Goal: Answer question/provide support

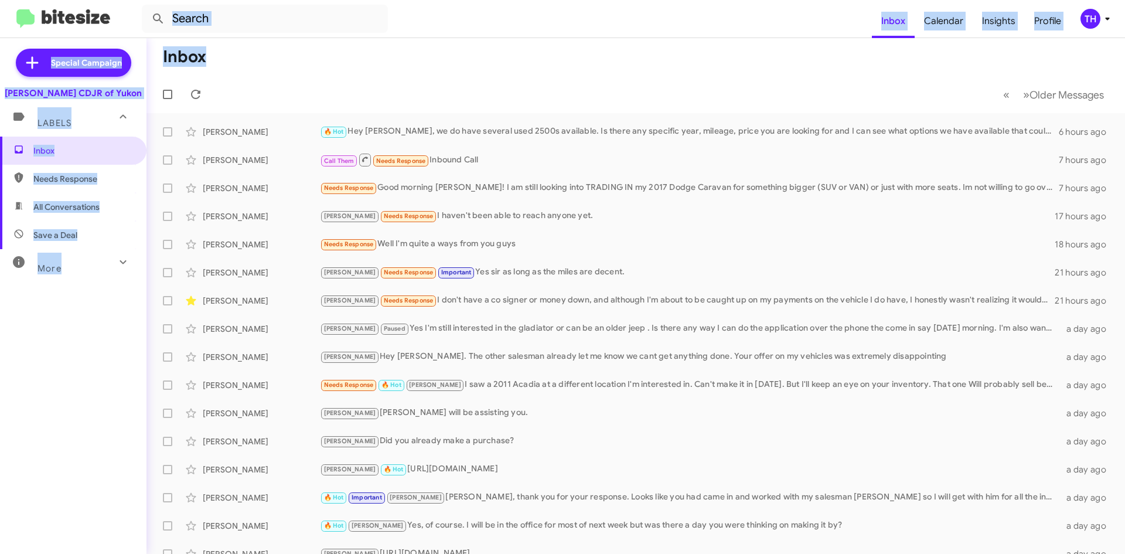
click at [480, 78] on div "Inbox Calendar Insights Profile TH Special Campaign [PERSON_NAME] CDJR of Yukon…" at bounding box center [562, 277] width 1125 height 554
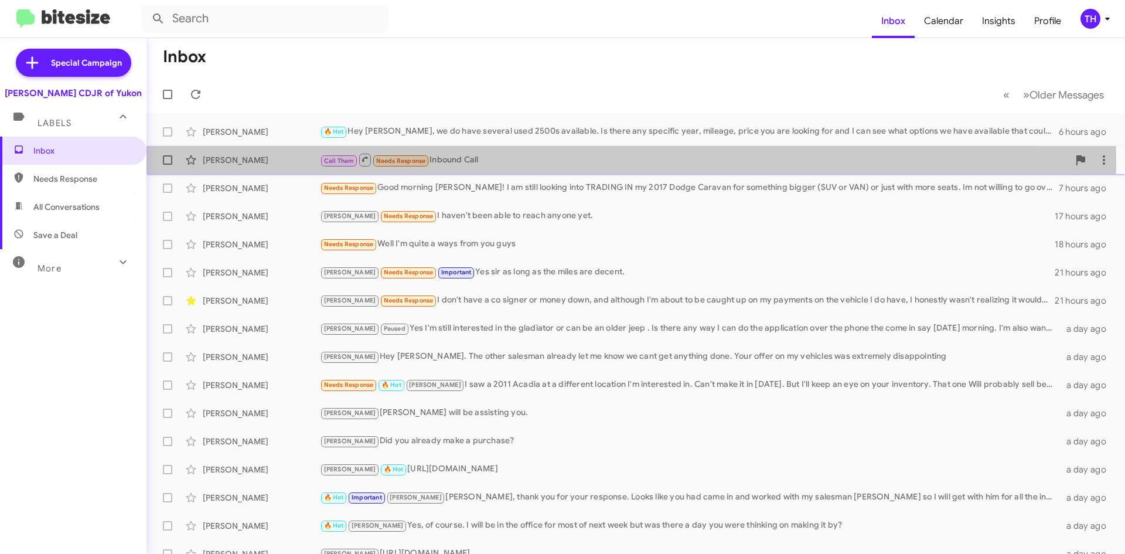
click at [481, 160] on div "Call Them Needs Response Inbound Call" at bounding box center [694, 159] width 749 height 15
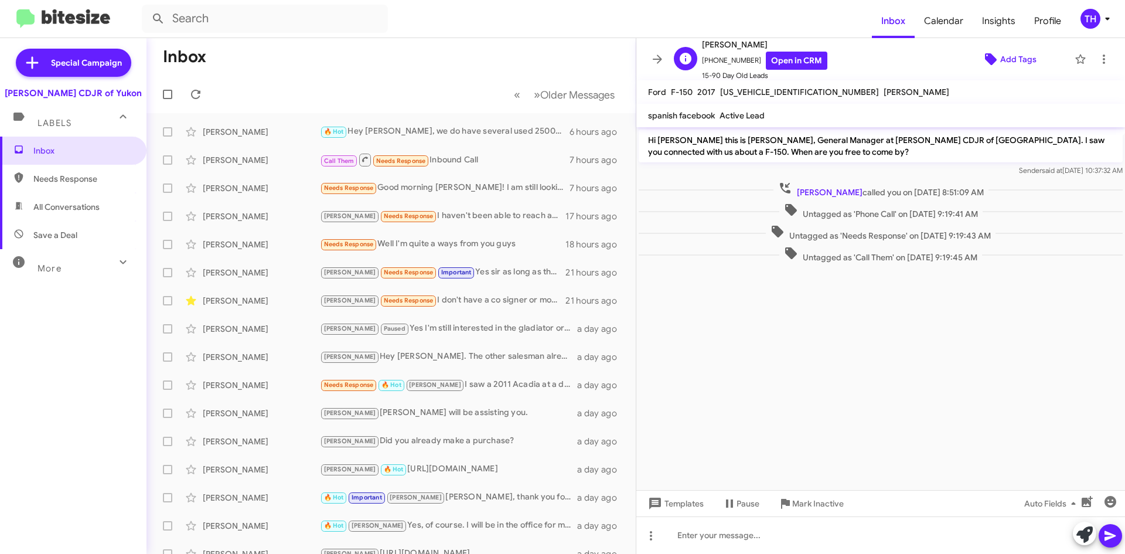
click at [1000, 65] on span "Add Tags" at bounding box center [1018, 59] width 36 height 21
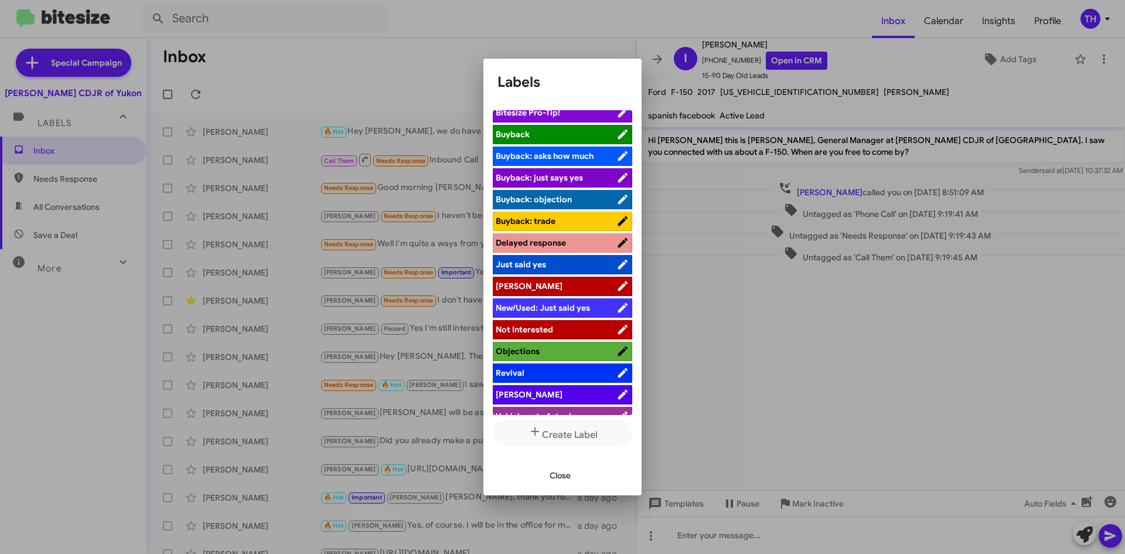
scroll to position [43, 0]
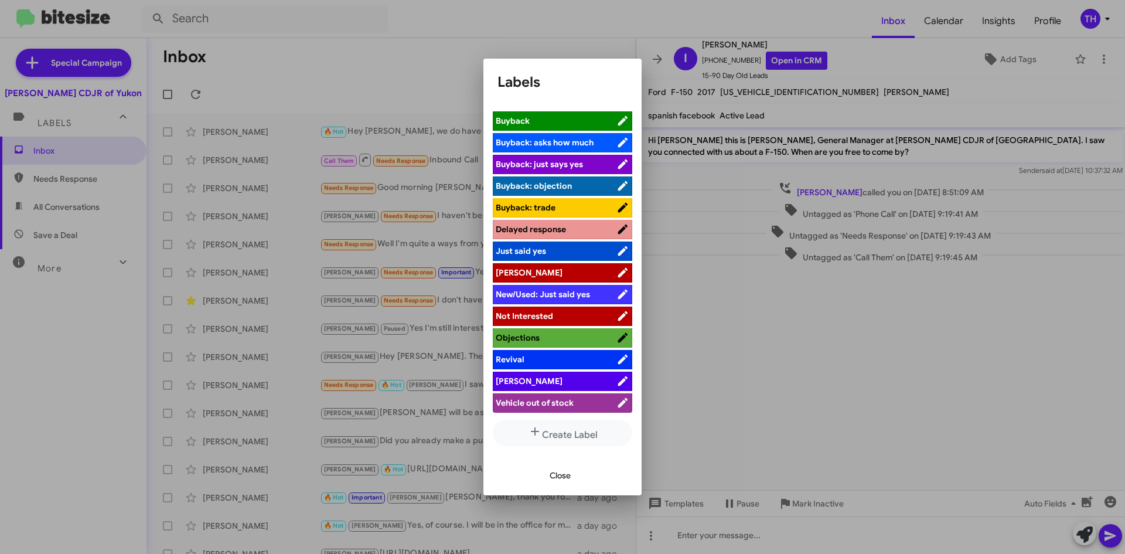
click at [567, 372] on li "[PERSON_NAME]" at bounding box center [562, 381] width 139 height 19
click at [566, 379] on span "[PERSON_NAME]" at bounding box center [556, 381] width 121 height 12
click at [518, 29] on div at bounding box center [562, 277] width 1125 height 554
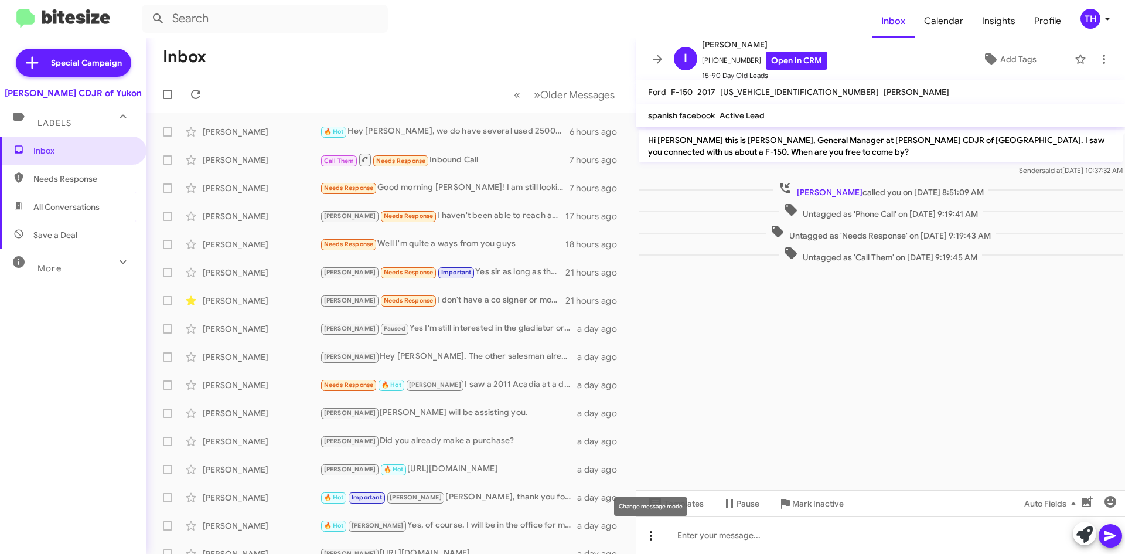
click at [655, 539] on icon at bounding box center [651, 536] width 14 height 14
click at [697, 512] on button "note" at bounding box center [675, 505] width 73 height 28
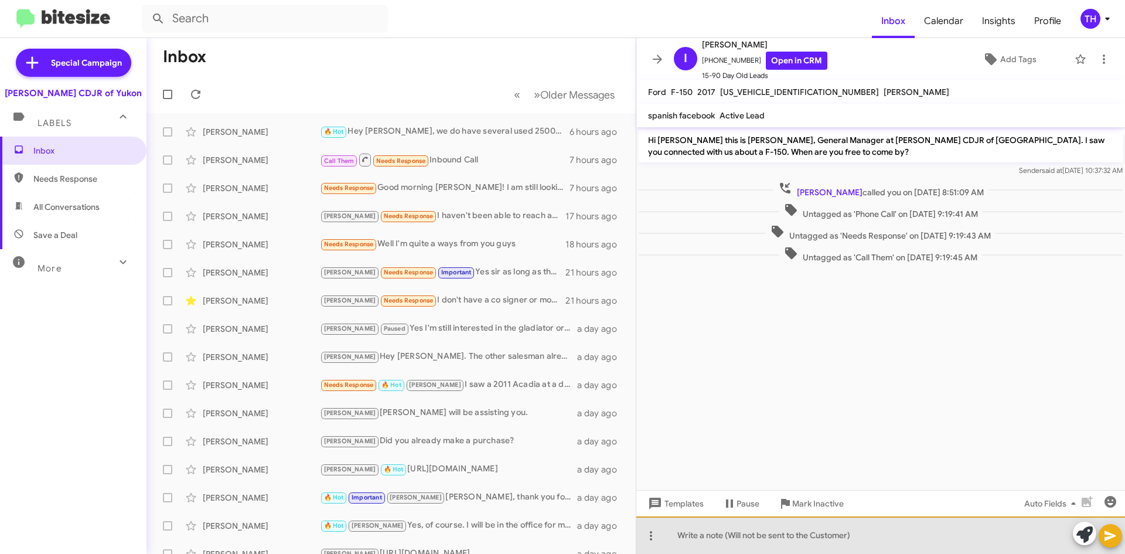
click at [787, 539] on div at bounding box center [881, 535] width 489 height 38
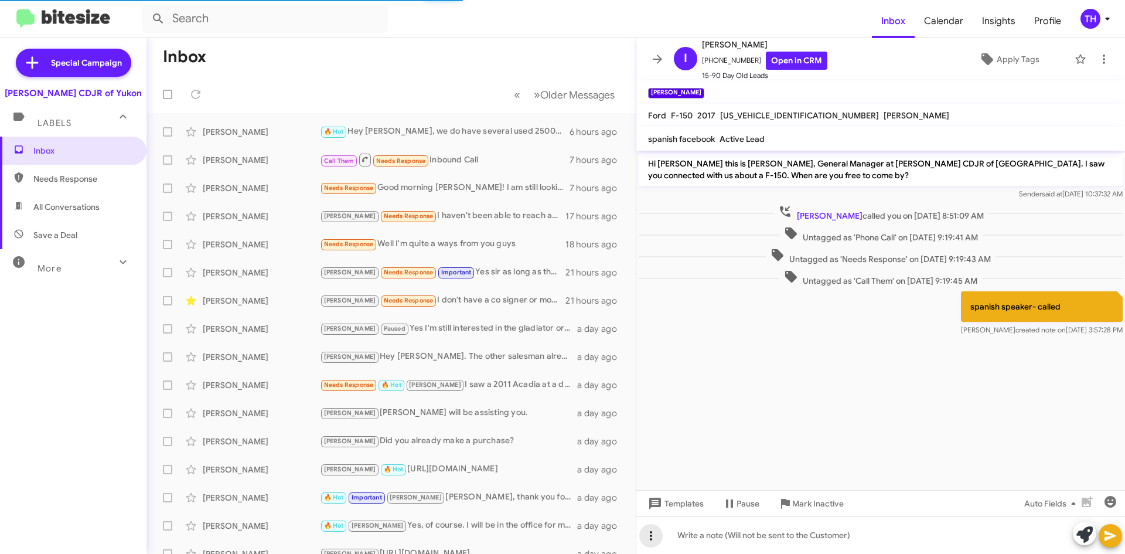
click at [646, 536] on icon at bounding box center [651, 536] width 14 height 14
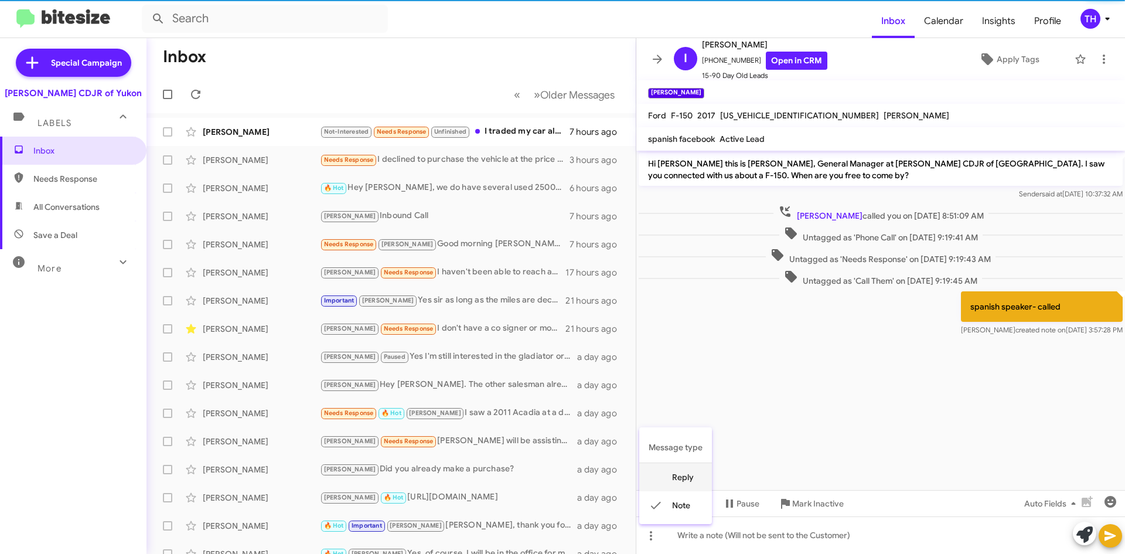
click at [660, 472] on mat-icon at bounding box center [656, 477] width 14 height 14
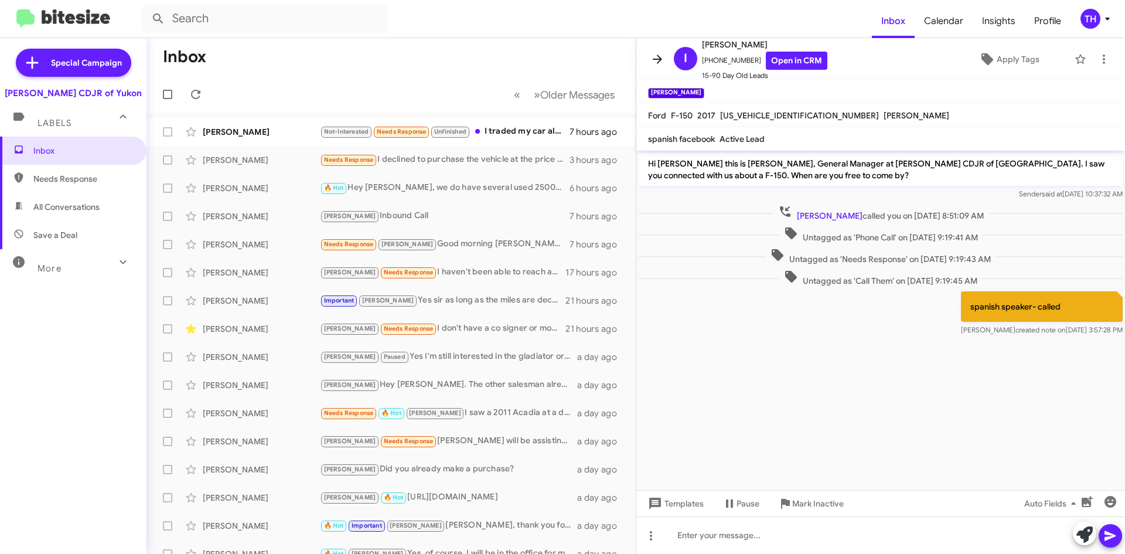
click at [659, 61] on icon at bounding box center [657, 59] width 9 height 9
